Goal: Information Seeking & Learning: Learn about a topic

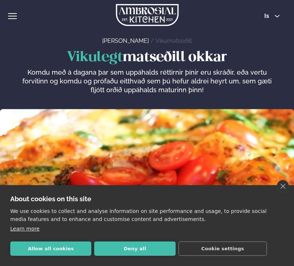
click at [41, 248] on button "Allow all cookies" at bounding box center [50, 249] width 81 height 14
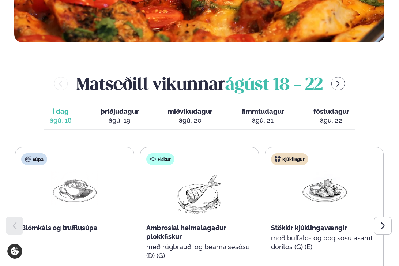
scroll to position [293, 0]
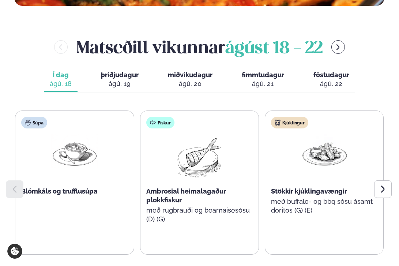
click at [265, 77] on span "fimmtudagur" at bounding box center [263, 75] width 42 height 8
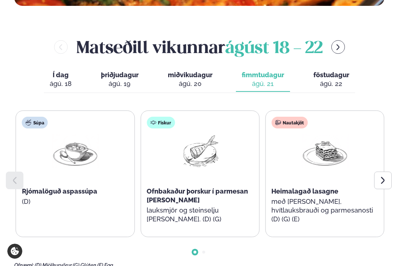
click at [179, 197] on div "Ofnbakaður þorskur í parmesan [PERSON_NAME]" at bounding box center [200, 196] width 107 height 18
click at [165, 200] on span "Ofnbakaður þorskur í parmesan [PERSON_NAME]" at bounding box center [196, 195] width 101 height 16
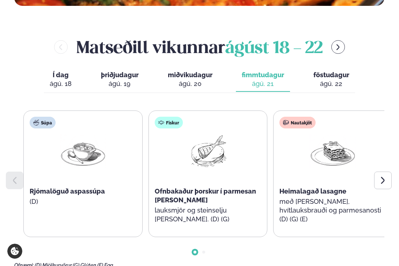
click at [173, 202] on span "Ofnbakaður þorskur í parmesan [PERSON_NAME]" at bounding box center [205, 195] width 101 height 16
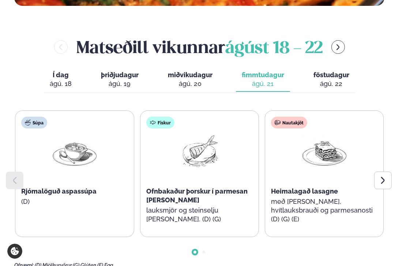
click at [174, 201] on span "Ofnbakaður þorskur í parmesan [PERSON_NAME]" at bounding box center [196, 195] width 101 height 16
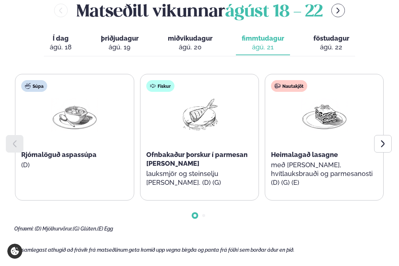
scroll to position [366, 0]
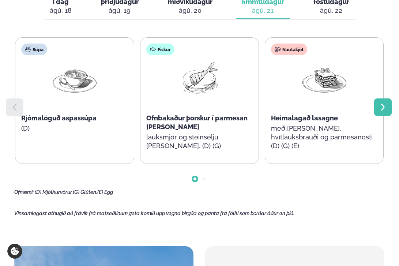
click at [293, 103] on icon at bounding box center [383, 107] width 9 height 9
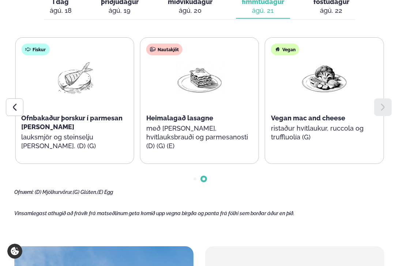
click at [293, 103] on icon at bounding box center [383, 107] width 9 height 9
click at [15, 105] on icon at bounding box center [15, 107] width 4 height 7
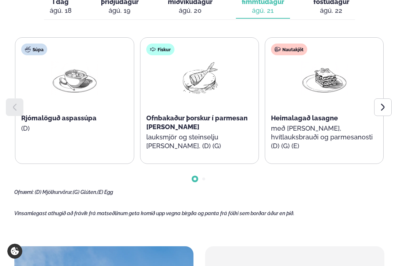
click at [205, 180] on div at bounding box center [199, 173] width 370 height 18
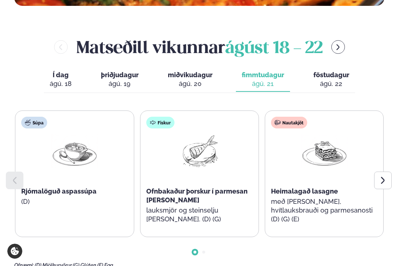
click at [200, 79] on span "miðvikudagur" at bounding box center [190, 75] width 45 height 8
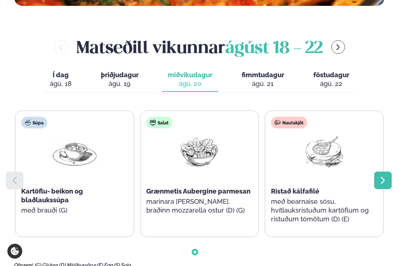
click at [293, 179] on icon at bounding box center [383, 180] width 9 height 9
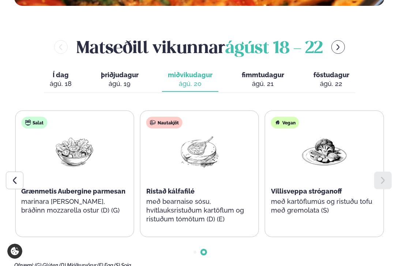
click at [293, 179] on icon at bounding box center [383, 180] width 9 height 9
click at [293, 76] on span "föstudagur" at bounding box center [332, 75] width 36 height 8
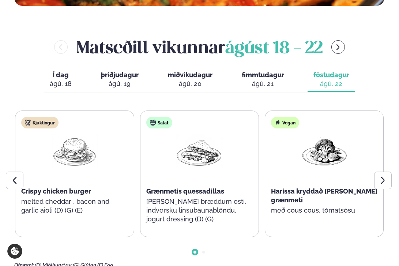
scroll to position [329, 0]
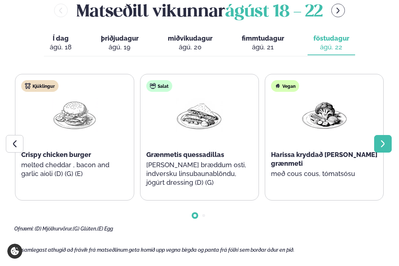
click at [293, 141] on icon at bounding box center [383, 143] width 9 height 9
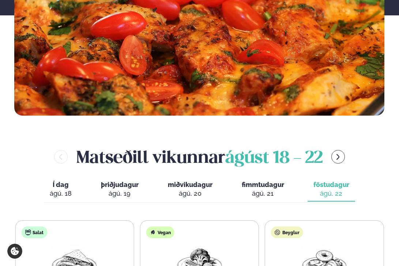
scroll to position [293, 0]
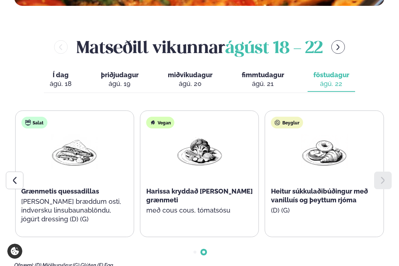
click at [118, 77] on span "þriðjudagur" at bounding box center [120, 75] width 38 height 8
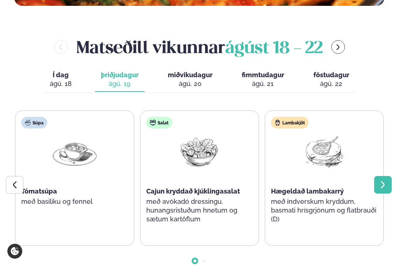
click at [293, 184] on icon at bounding box center [383, 185] width 4 height 7
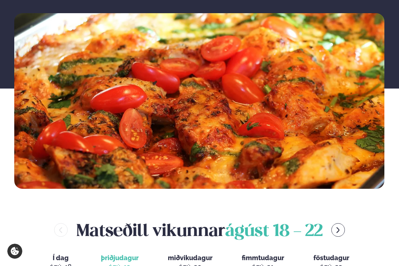
scroll to position [0, 0]
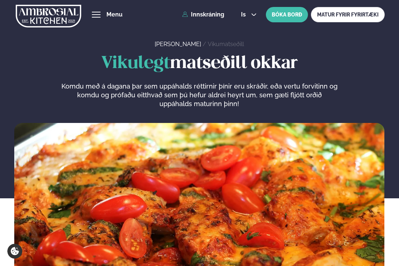
click at [208, 43] on link "Vikumatseðill" at bounding box center [226, 44] width 36 height 7
click at [101, 12] on button "hamburger" at bounding box center [96, 14] width 9 height 9
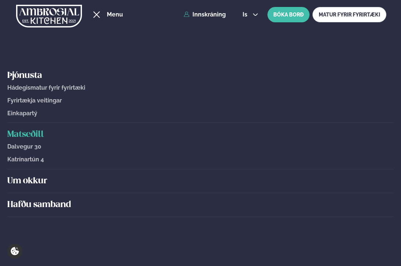
click at [22, 183] on h5 "Um okkur" at bounding box center [200, 181] width 387 height 12
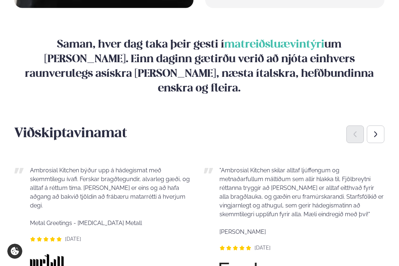
scroll to position [952, 0]
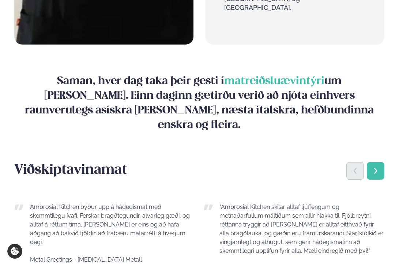
click at [293, 162] on div "Next slide" at bounding box center [376, 171] width 18 height 18
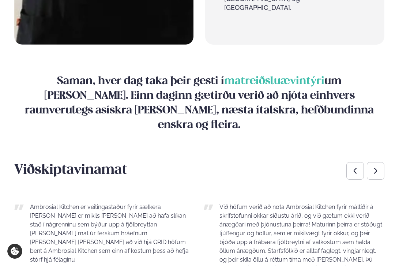
scroll to position [988, 0]
